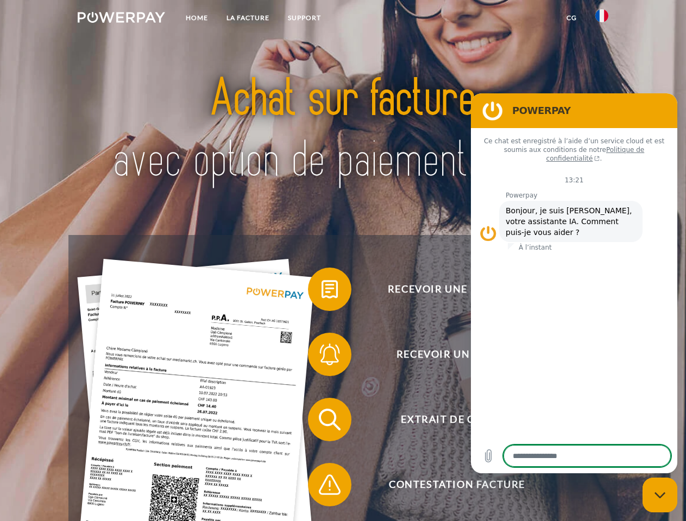
click at [121, 19] on img at bounding box center [121, 17] width 87 height 11
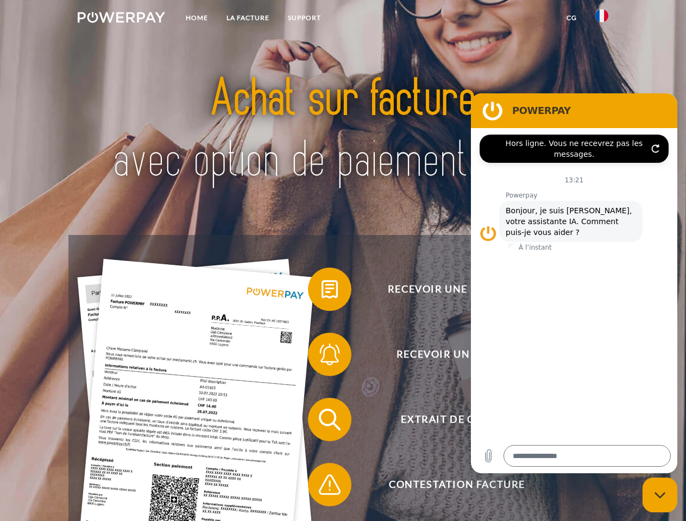
click at [602, 19] on img at bounding box center [601, 15] width 13 height 13
click at [571, 18] on link "CG" at bounding box center [571, 18] width 29 height 20
click at [321, 292] on span at bounding box center [313, 289] width 54 height 54
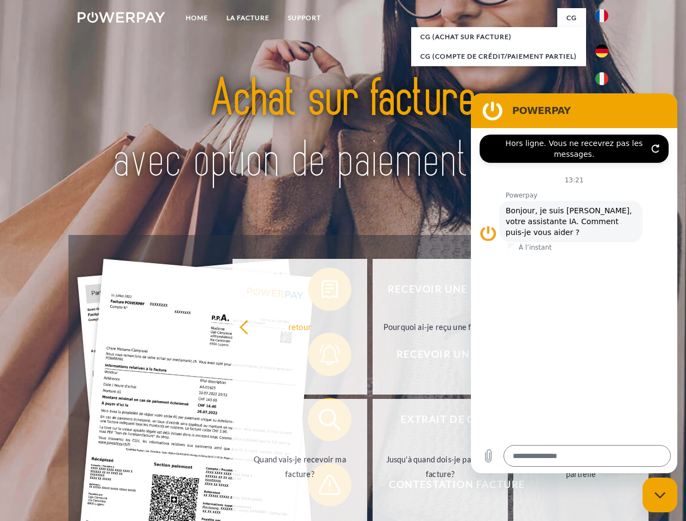
click at [321, 357] on div "Recevoir une facture ? Recevoir un rappel? Extrait de compte retour" at bounding box center [342, 452] width 548 height 434
click at [372, 422] on link "Jusqu'à quand dois-je payer ma facture?" at bounding box center [439, 467] width 135 height 136
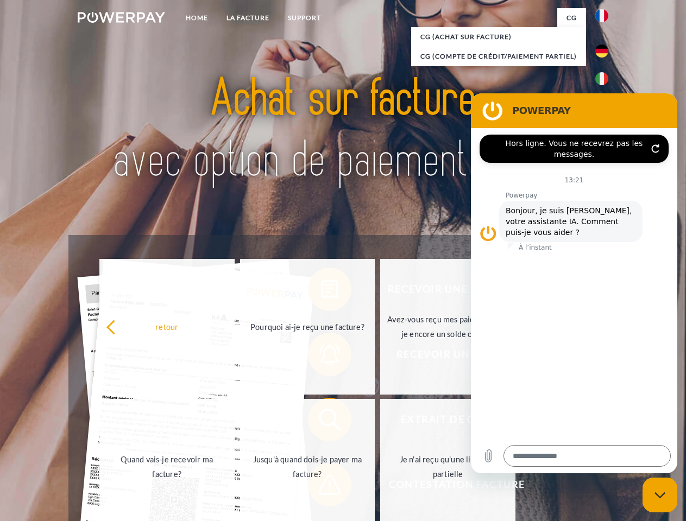
click at [321, 487] on span at bounding box center [313, 485] width 54 height 54
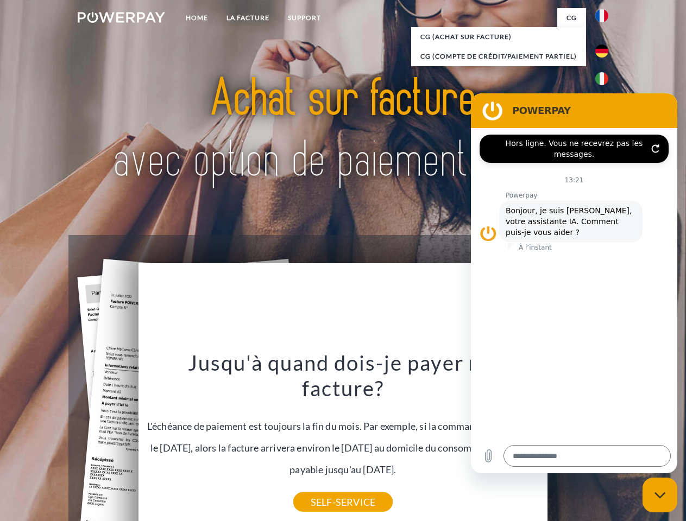
click at [660, 495] on icon "Fermer la fenêtre de messagerie" at bounding box center [659, 495] width 11 height 7
type textarea "*"
